Goal: Navigation & Orientation: Find specific page/section

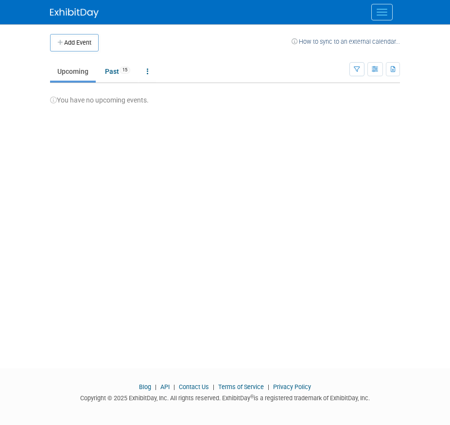
click at [382, 14] on button "Menu" at bounding box center [381, 12] width 21 height 17
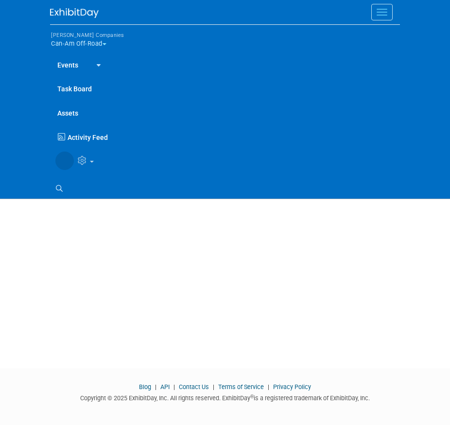
click at [106, 43] on button "Warnert Companies Can-Am Off-Road" at bounding box center [93, 41] width 86 height 24
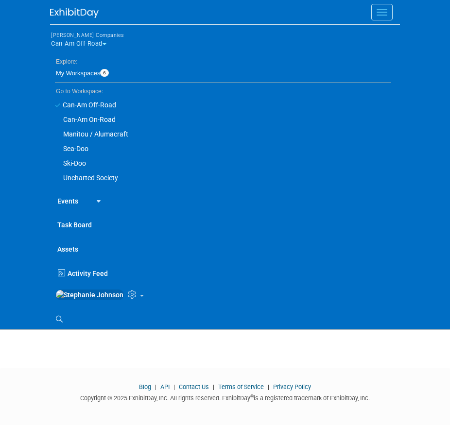
click at [79, 149] on link "Sea-Doo" at bounding box center [220, 148] width 341 height 15
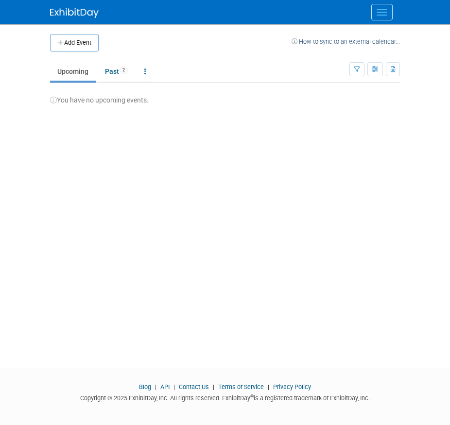
click at [384, 15] on span "Menu" at bounding box center [382, 15] width 11 height 1
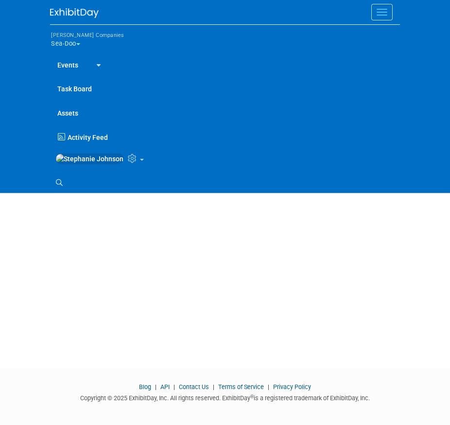
click at [70, 111] on link "Assets" at bounding box center [225, 113] width 350 height 24
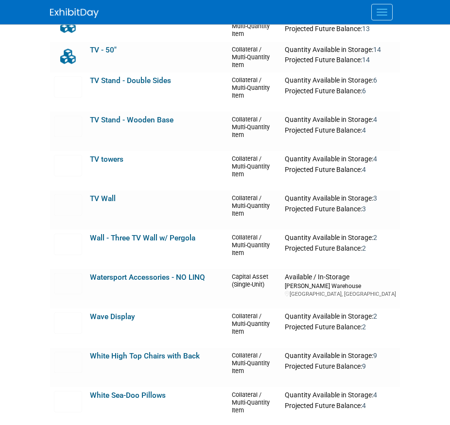
scroll to position [2793, 0]
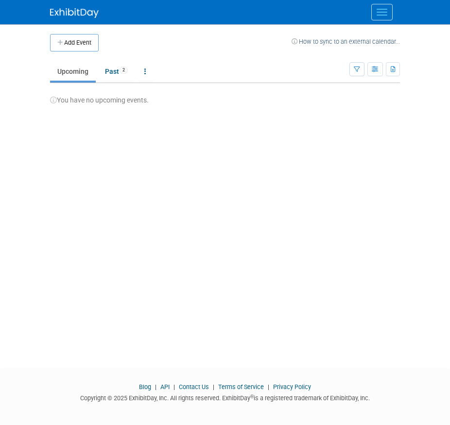
click at [378, 8] on button "Menu" at bounding box center [381, 12] width 21 height 17
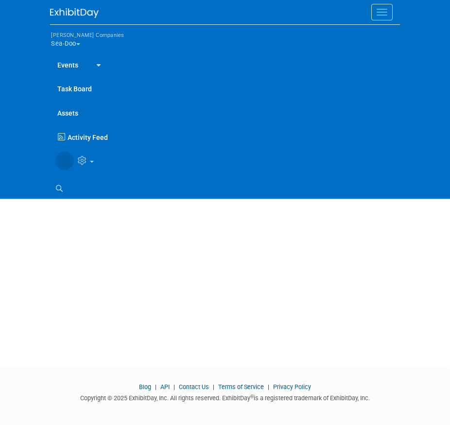
click at [94, 63] on icon at bounding box center [97, 65] width 8 height 6
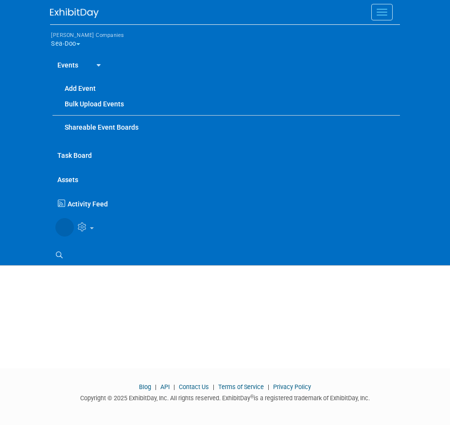
click at [94, 63] on icon at bounding box center [97, 65] width 8 height 6
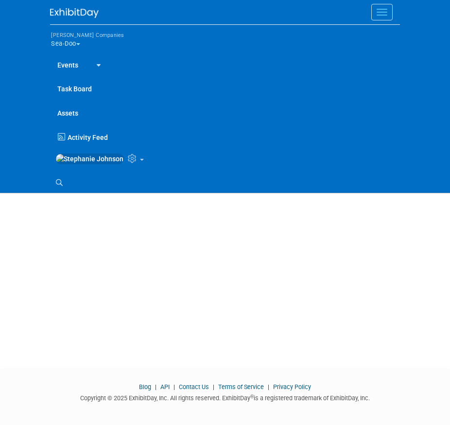
click at [78, 43] on span "button" at bounding box center [78, 44] width 4 height 2
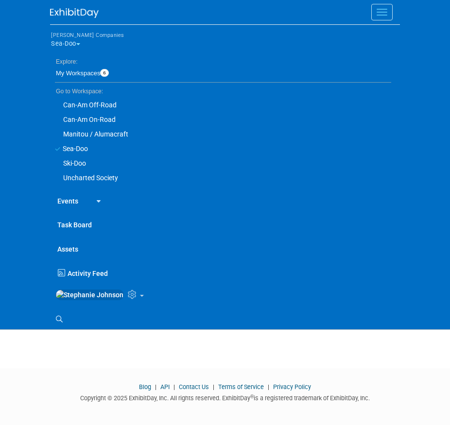
click at [78, 43] on span "button" at bounding box center [78, 44] width 4 height 2
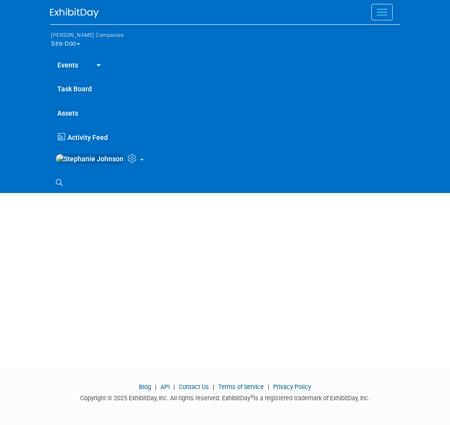
click at [71, 109] on link "Assets" at bounding box center [225, 113] width 350 height 24
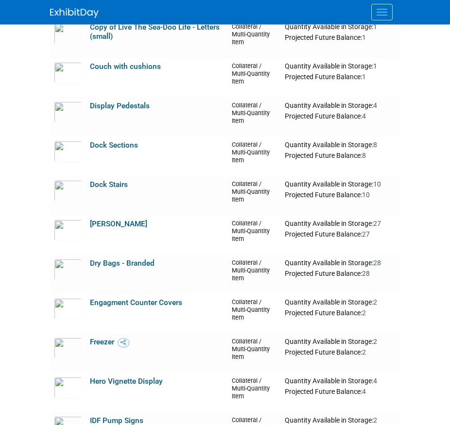
scroll to position [515, 0]
